Goal: Task Accomplishment & Management: Complete application form

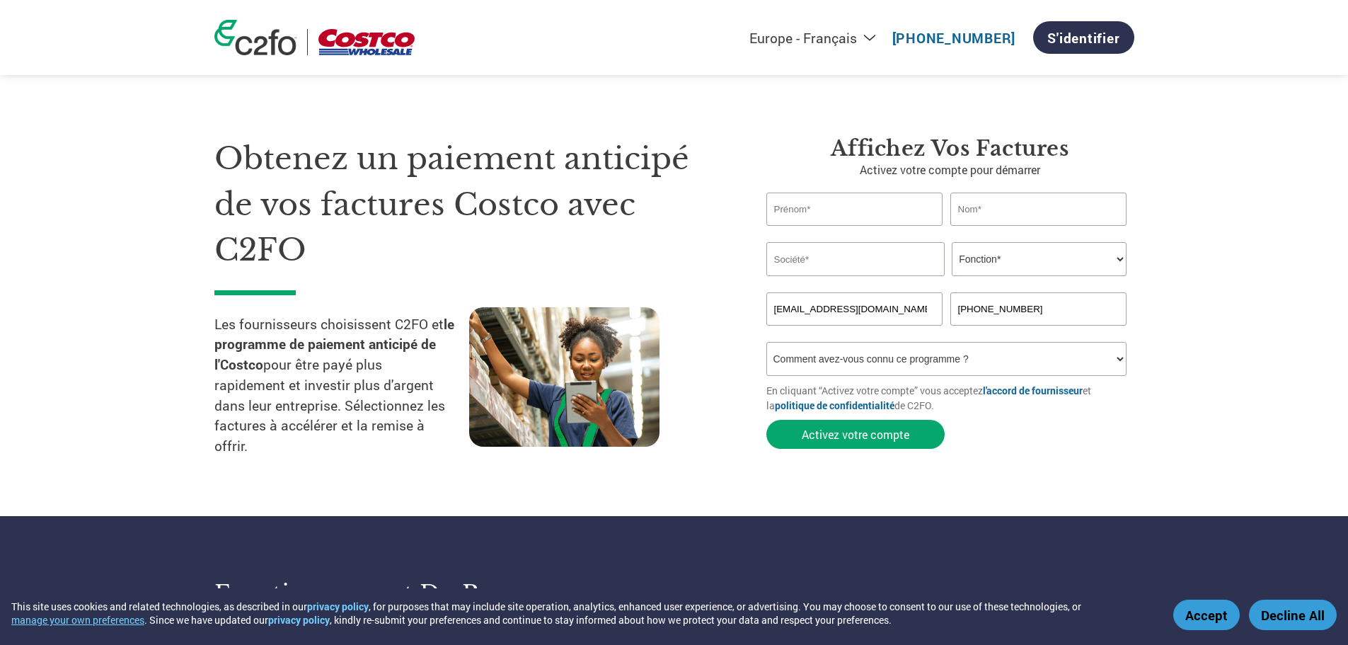
select select "fr-FR"
click at [836, 209] on input "text" at bounding box center [854, 208] width 177 height 33
click at [1009, 210] on input "text" at bounding box center [1038, 208] width 177 height 33
click at [898, 210] on input "[PERSON_NAME]" at bounding box center [854, 208] width 177 height 33
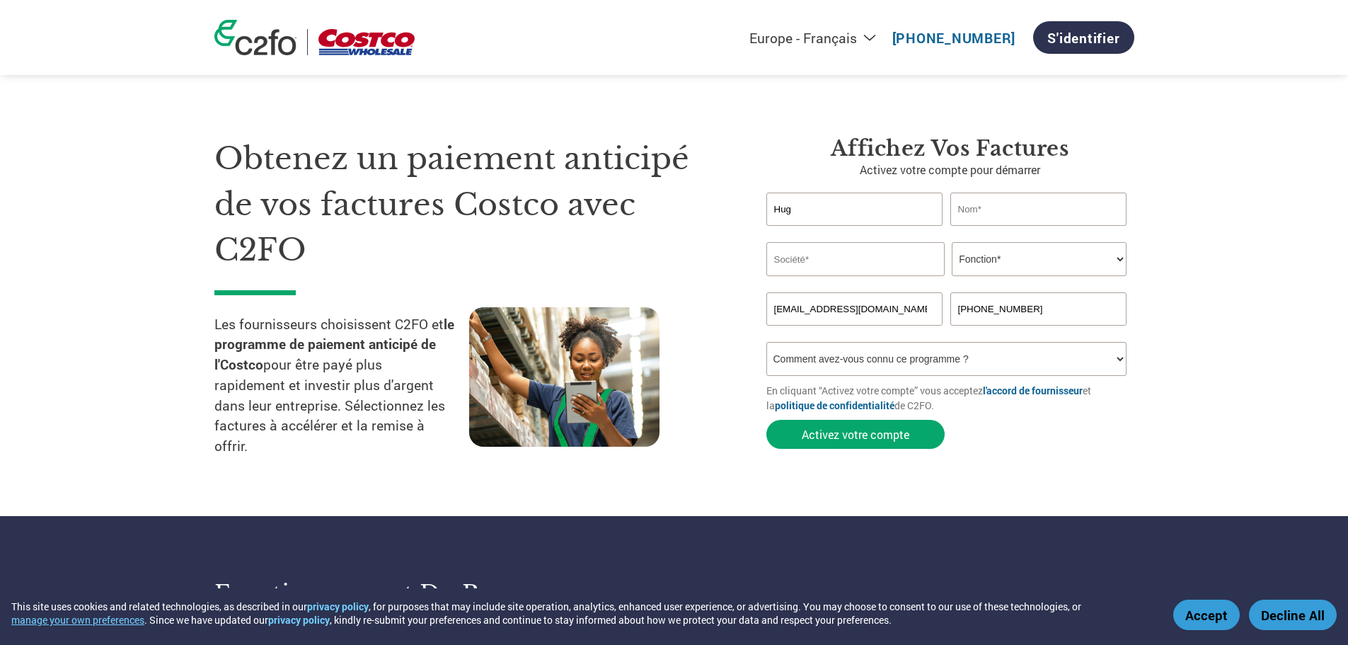
type input "[PERSON_NAME]"
type input "Stingray"
click at [1016, 251] on select "Fonction* Directeur administratif et financier Responsable crédit Contrôleur de…" at bounding box center [1039, 259] width 175 height 34
select select "OTHER"
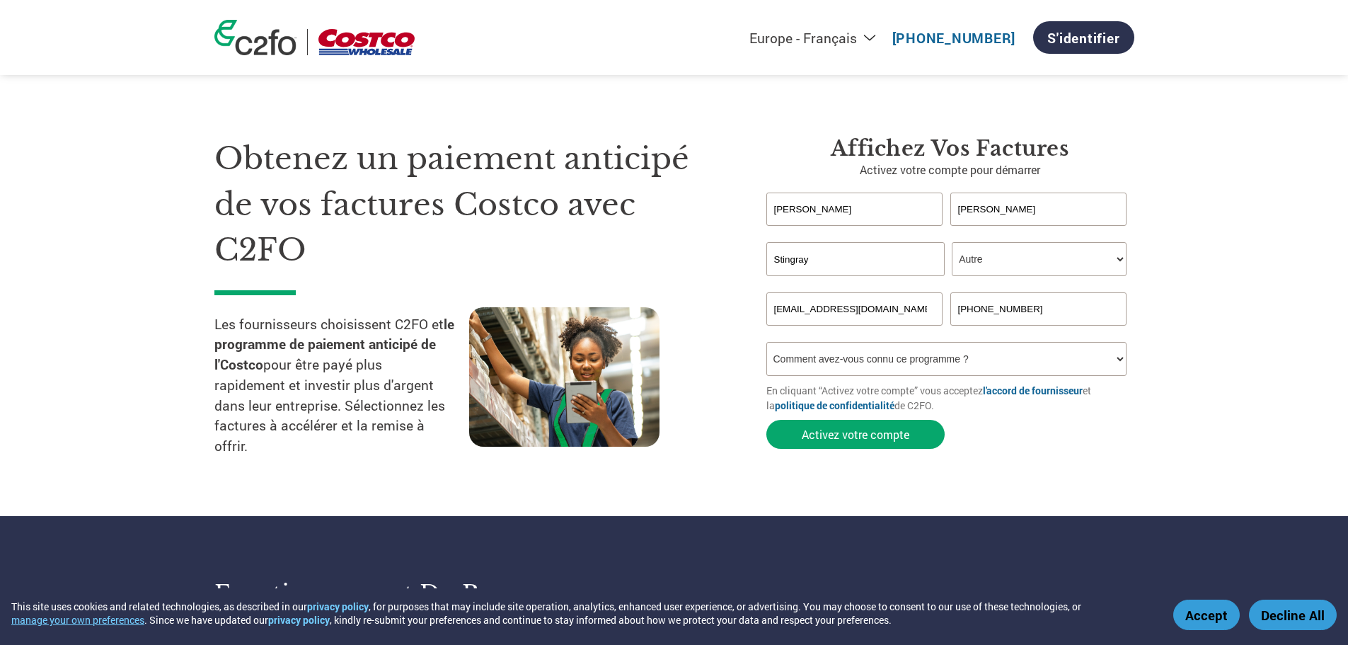
click at [952, 242] on select "Fonction* Directeur administratif et financier Responsable crédit Contrôleur de…" at bounding box center [1039, 259] width 175 height 34
click at [994, 366] on select "Comment avez-vous connu ce programme ? Par courrier Par e-mail Sur les réseaux …" at bounding box center [946, 359] width 361 height 34
select select "Other"
click at [766, 342] on select "Comment avez-vous connu ce programme ? Par courrier Par e-mail Sur les réseaux …" at bounding box center [946, 359] width 361 height 34
click at [1031, 430] on form "[PERSON_NAME] Invalid first name or first name is too long Invalid last name or…" at bounding box center [950, 323] width 368 height 263
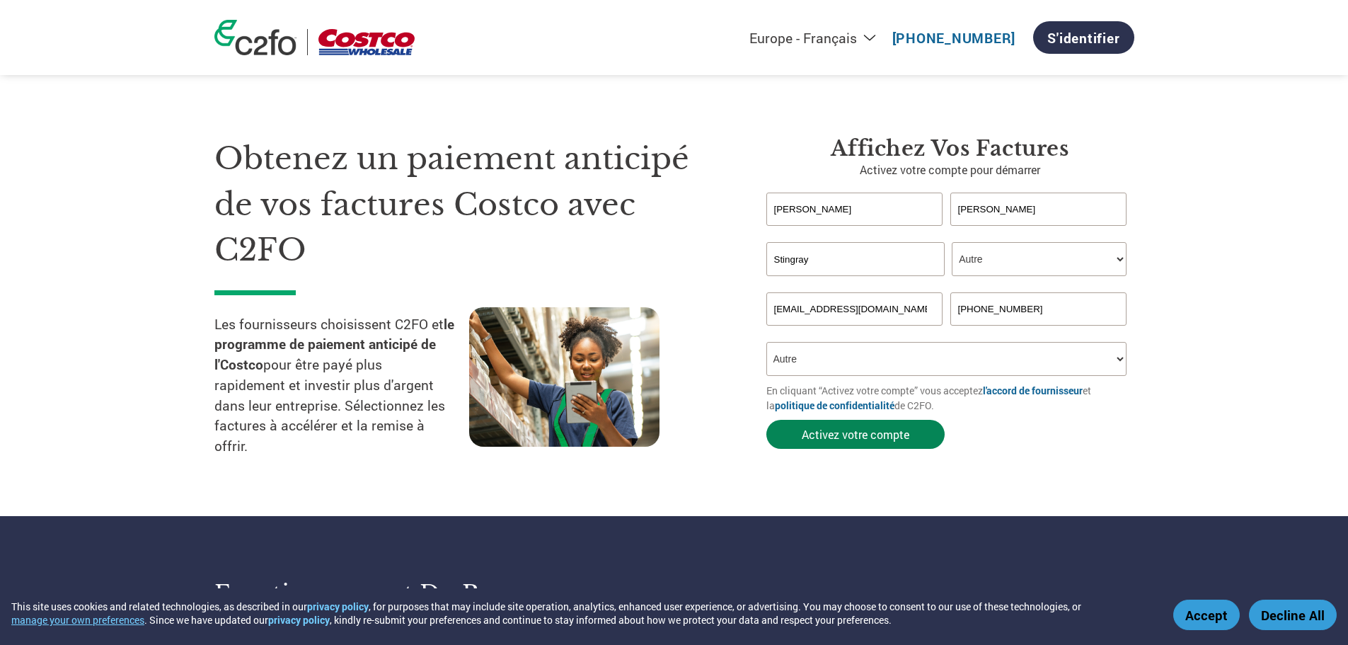
click at [887, 440] on button "Activez votre compte" at bounding box center [855, 434] width 178 height 29
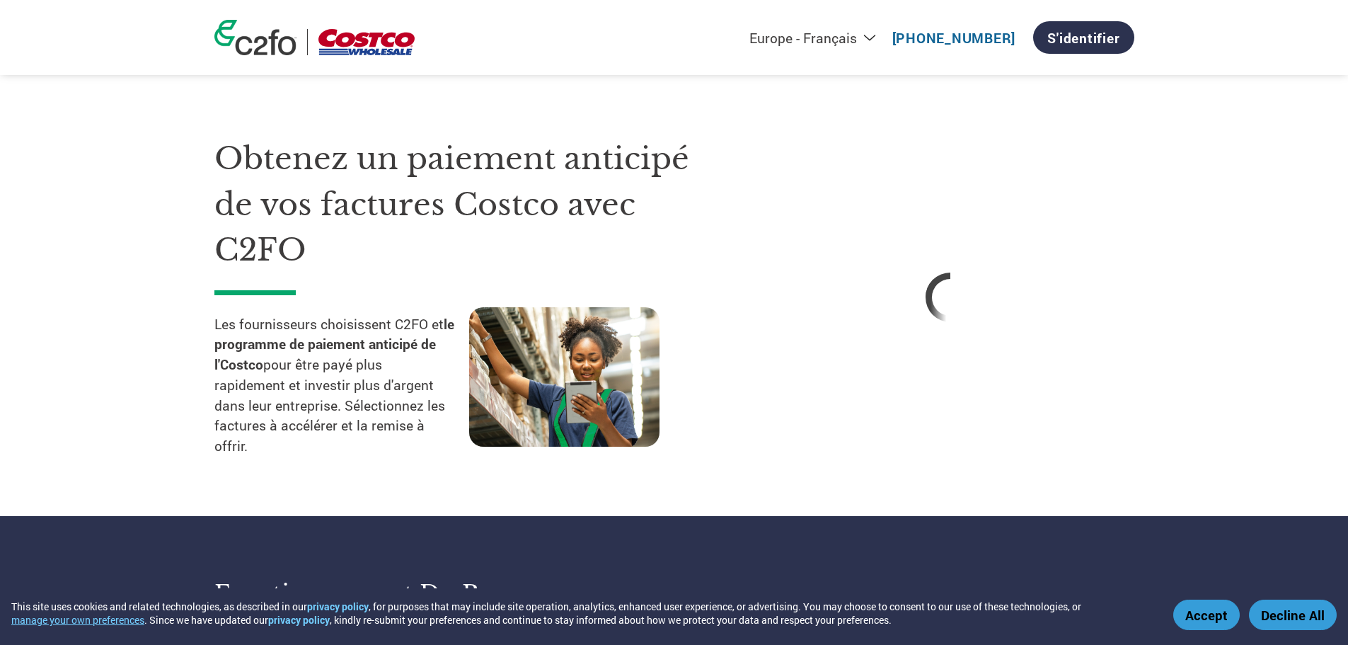
select select "fr-FR"
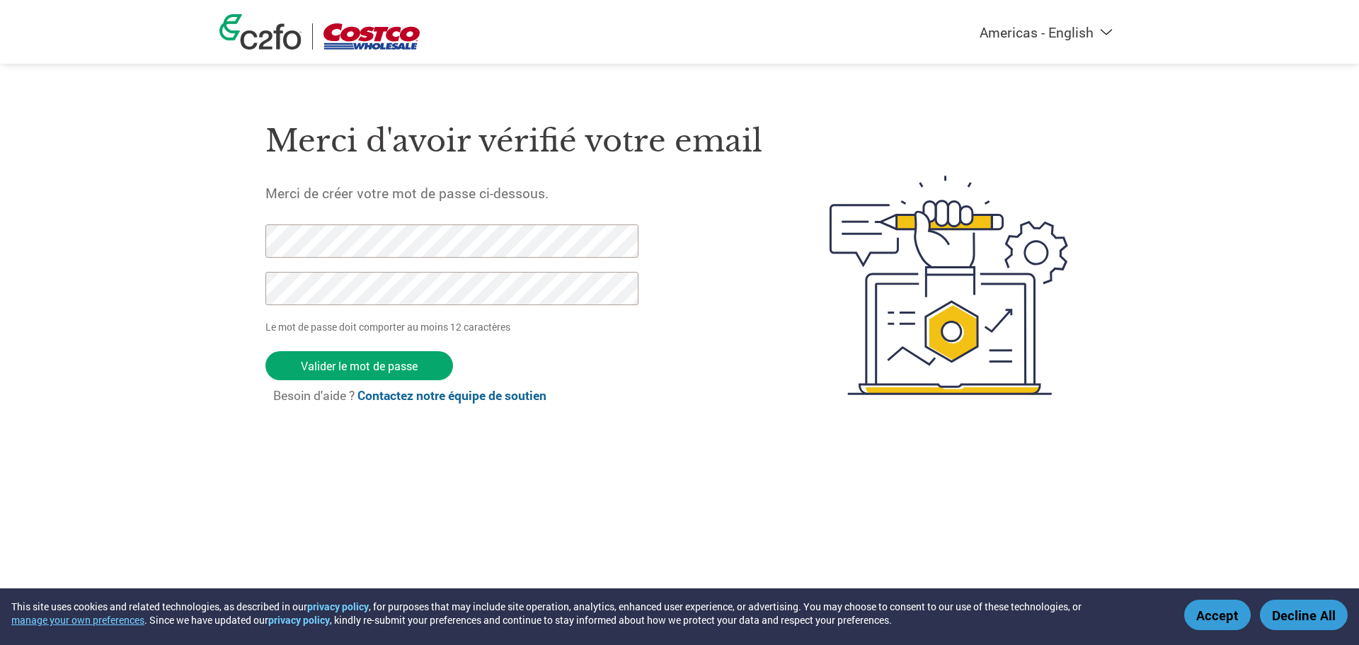
click at [703, 216] on div "Merci d'avoir vérifié votre email Merci de créer votre mot de passe ci-dessous.…" at bounding box center [513, 285] width 497 height 375
click at [491, 221] on div "Merci d'avoir vérifié votre email Merci de créer votre mot de passe ci-dessous.…" at bounding box center [513, 285] width 497 height 375
click at [323, 370] on input "Valider le mot de passe" at bounding box center [359, 365] width 188 height 29
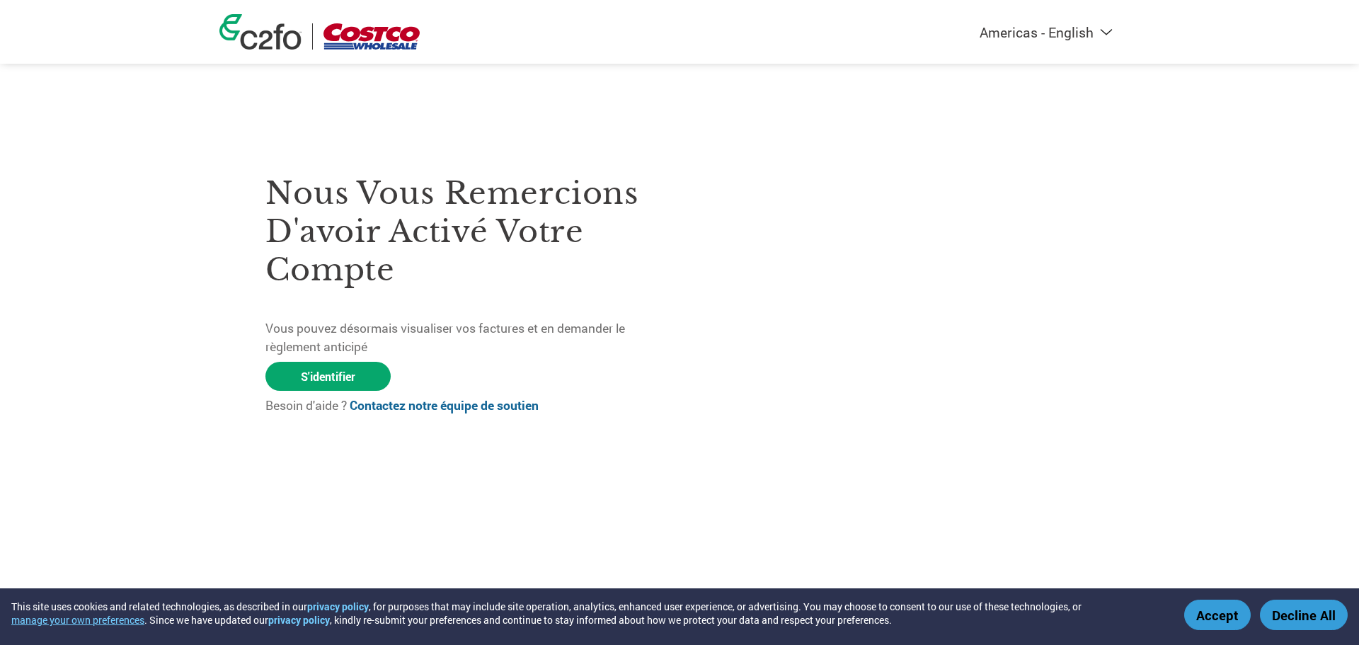
drag, startPoint x: 336, startPoint y: 372, endPoint x: 391, endPoint y: 353, distance: 57.5
click at [401, 347] on p "Vous pouvez désormais visualiser vos factures et en demander le règlement antic…" at bounding box center [472, 338] width 414 height 38
click at [345, 376] on link "S'identifier" at bounding box center [327, 376] width 125 height 29
